Goal: Task Accomplishment & Management: Use online tool/utility

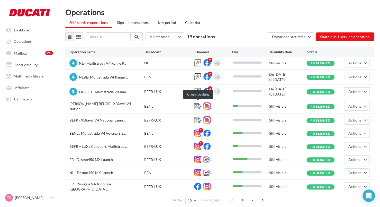
click at [198, 105] on icon at bounding box center [197, 105] width 7 height 7
click at [365, 106] on button "Actions" at bounding box center [357, 106] width 26 height 9
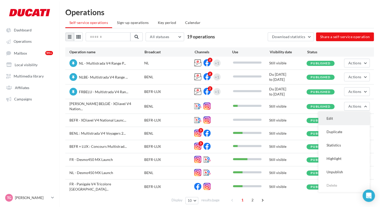
click at [339, 114] on button "Edit" at bounding box center [343, 118] width 51 height 13
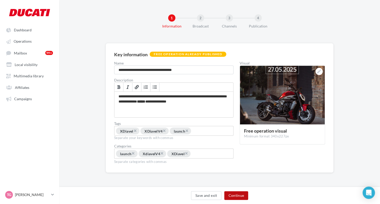
click at [233, 195] on button "Continue" at bounding box center [236, 195] width 24 height 9
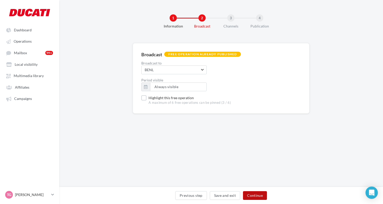
click at [257, 196] on button "Continue" at bounding box center [255, 195] width 24 height 9
